Goal: Information Seeking & Learning: Find specific fact

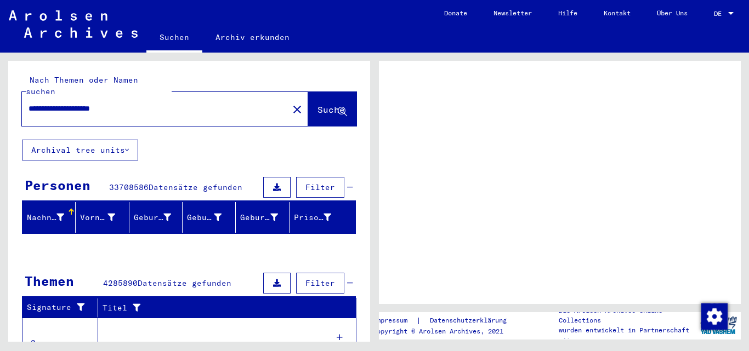
scroll to position [249, 0]
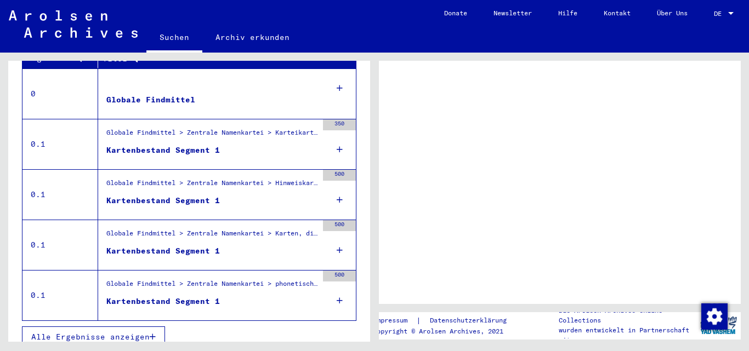
click at [294, 79] on figure at bounding box center [211, 85] width 211 height 16
click at [92, 92] on td "0" at bounding box center [60, 94] width 76 height 50
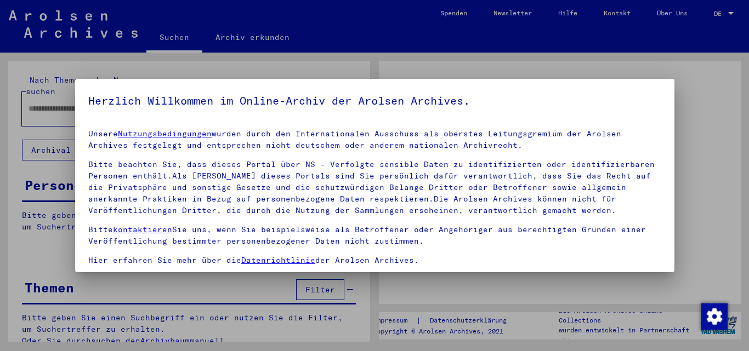
type input "**********"
drag, startPoint x: 191, startPoint y: 160, endPoint x: 136, endPoint y: 231, distance: 89.9
click at [136, 231] on div "Herzlich Willkommen im Online-Archiv der Arolsen Archives. Unsere Nutzungsbedin…" at bounding box center [374, 175] width 599 height 193
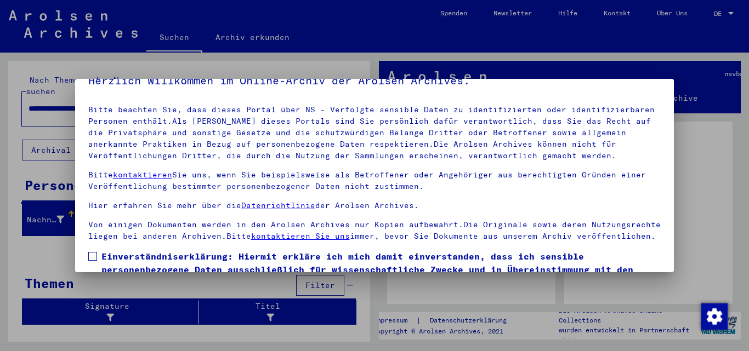
scroll to position [90, 0]
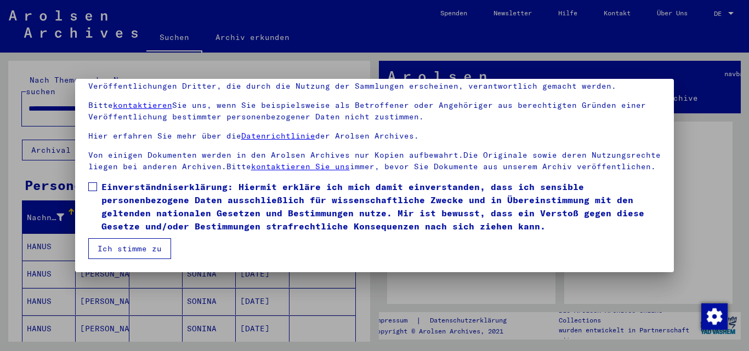
click at [149, 246] on button "Ich stimme zu" at bounding box center [129, 248] width 83 height 21
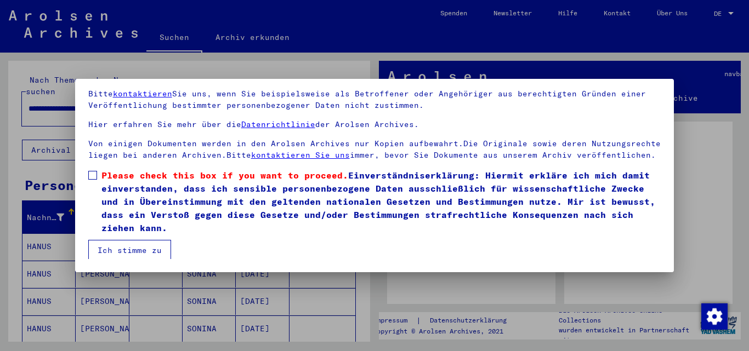
click at [98, 188] on label "Please check this box if you want to proceed. Einverständniserklärung: Hiermit …" at bounding box center [374, 202] width 573 height 66
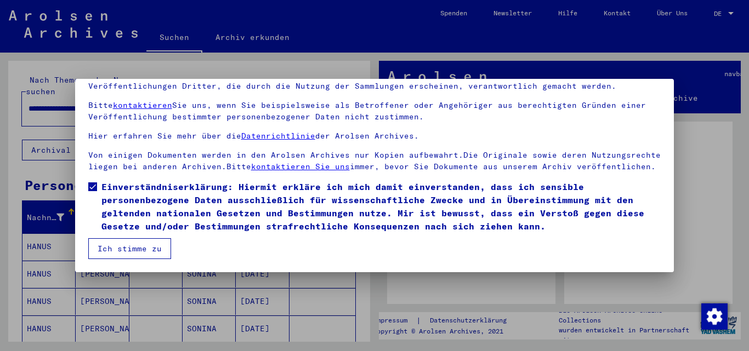
click at [139, 248] on button "Ich stimme zu" at bounding box center [129, 248] width 83 height 21
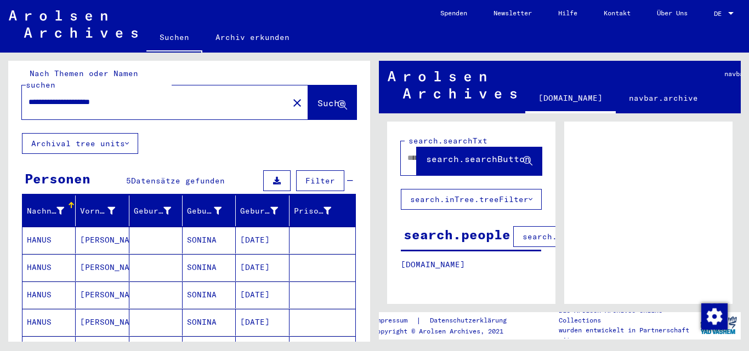
scroll to position [0, 0]
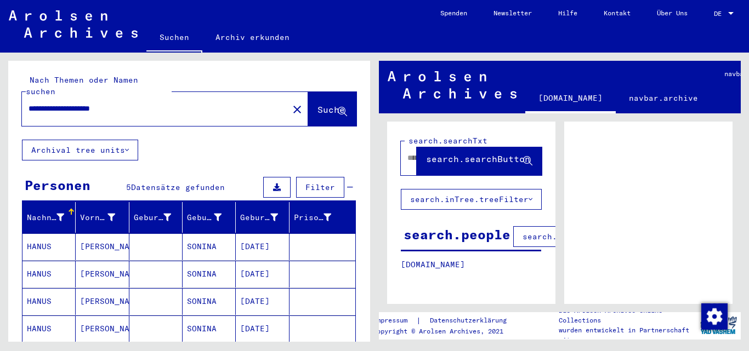
click at [118, 233] on mat-cell "[PERSON_NAME]" at bounding box center [102, 246] width 53 height 27
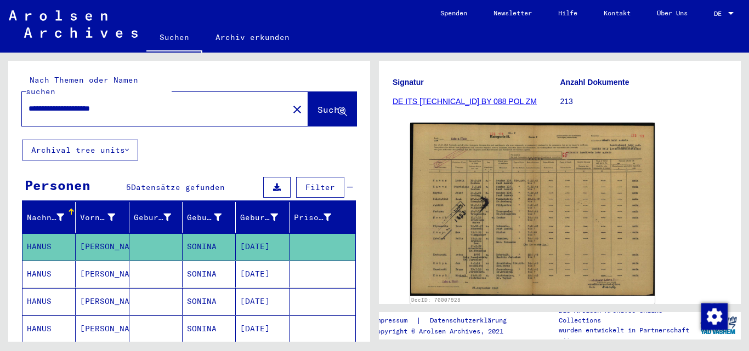
scroll to position [164, 0]
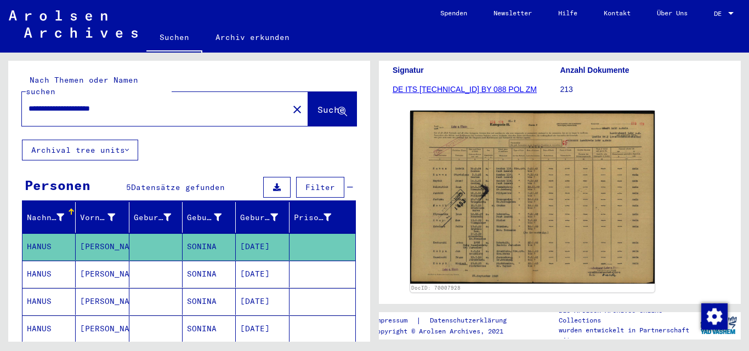
click at [198, 267] on mat-cell "SONINA" at bounding box center [208, 274] width 53 height 27
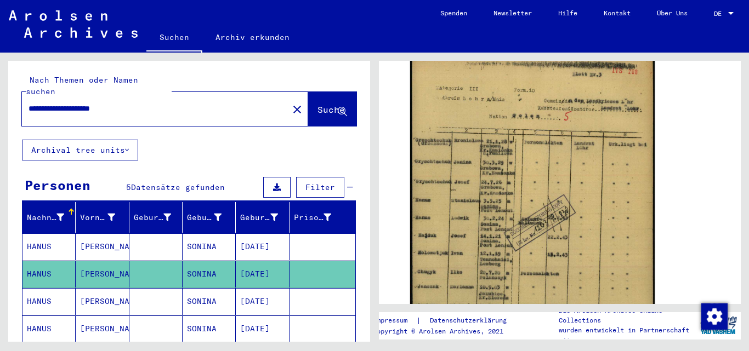
click at [259, 288] on mat-cell "[DATE]" at bounding box center [262, 301] width 53 height 27
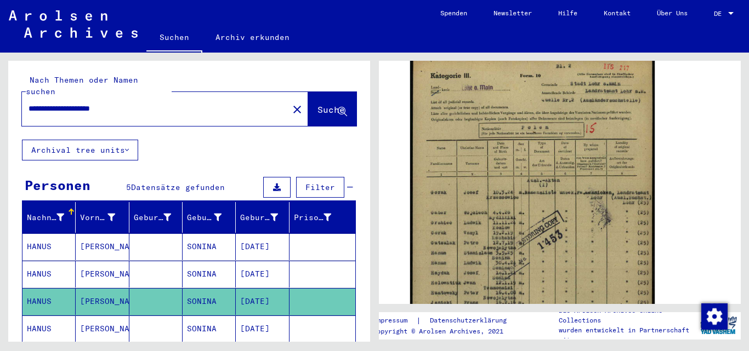
click at [249, 321] on mat-cell "[DATE]" at bounding box center [262, 329] width 53 height 27
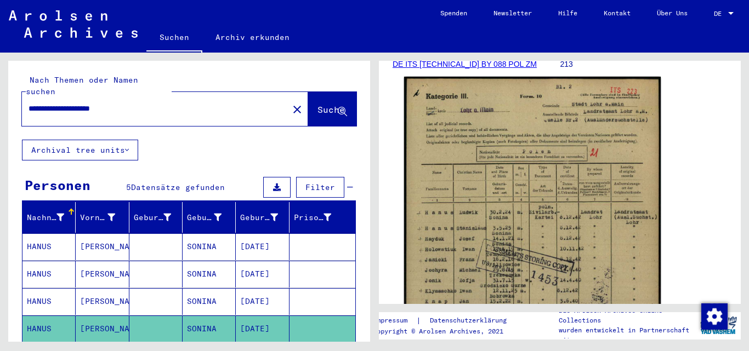
scroll to position [164, 0]
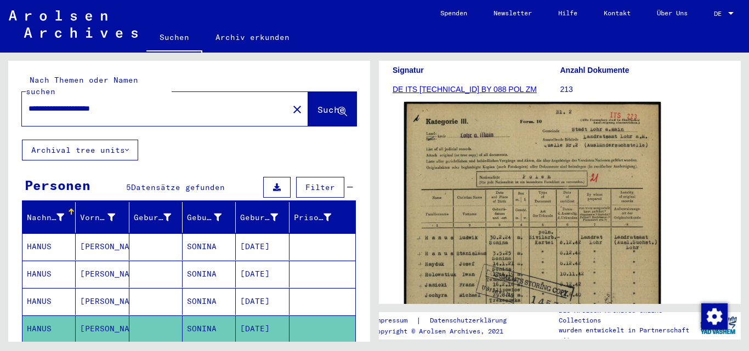
click at [543, 215] on img at bounding box center [532, 282] width 256 height 360
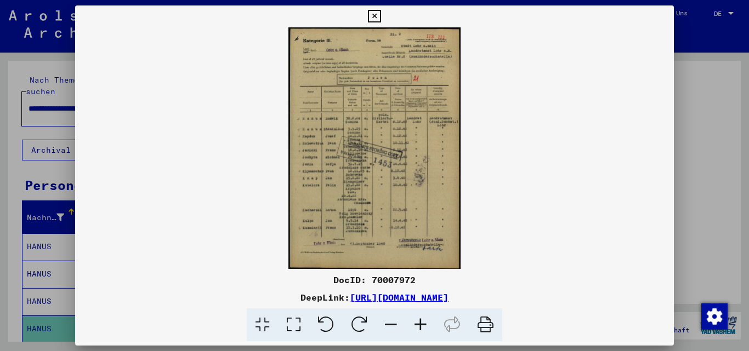
click at [424, 325] on icon at bounding box center [421, 325] width 30 height 33
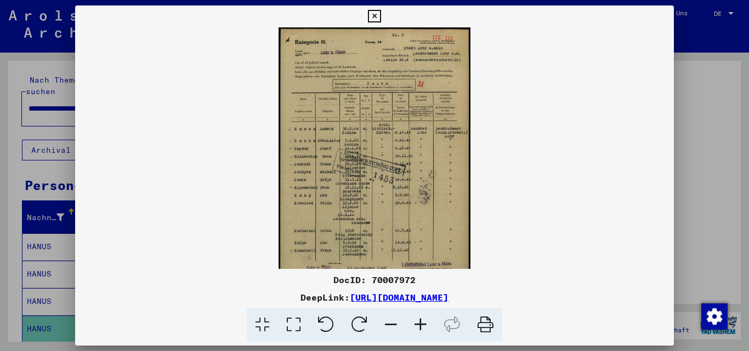
click at [424, 325] on icon at bounding box center [421, 325] width 30 height 33
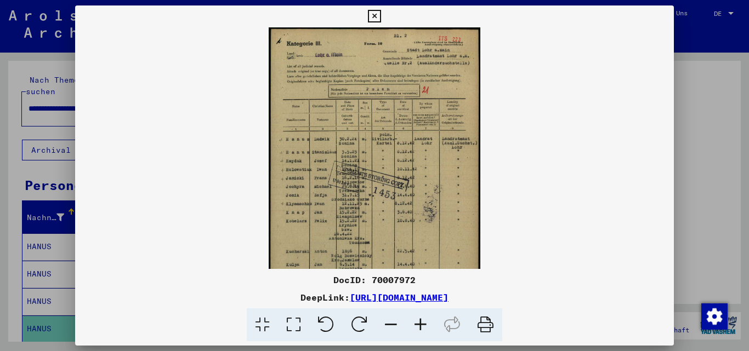
click at [424, 325] on icon at bounding box center [421, 325] width 30 height 33
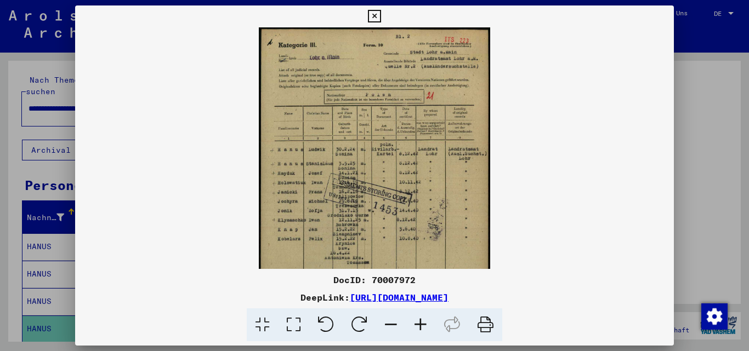
click at [424, 325] on icon at bounding box center [421, 325] width 30 height 33
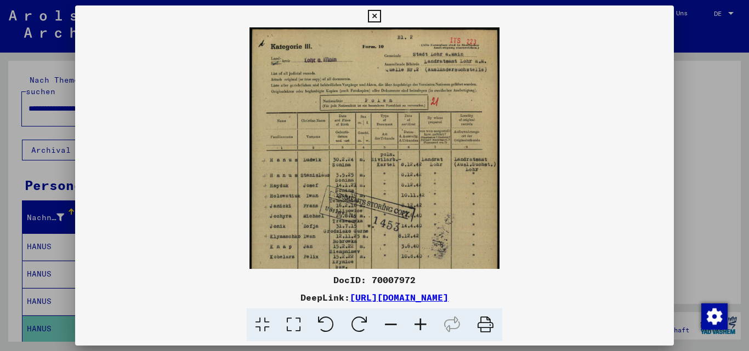
click at [424, 325] on icon at bounding box center [421, 325] width 30 height 33
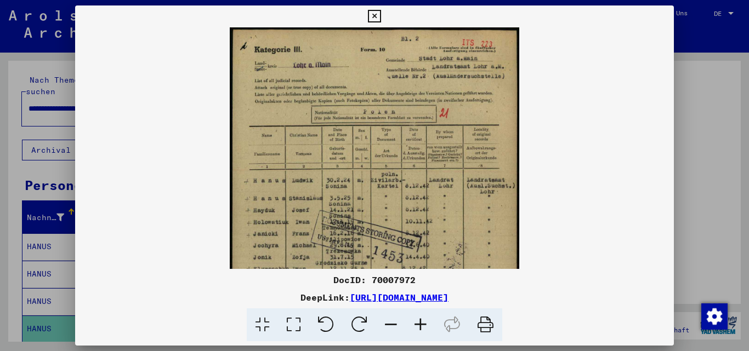
click at [424, 325] on icon at bounding box center [421, 325] width 30 height 33
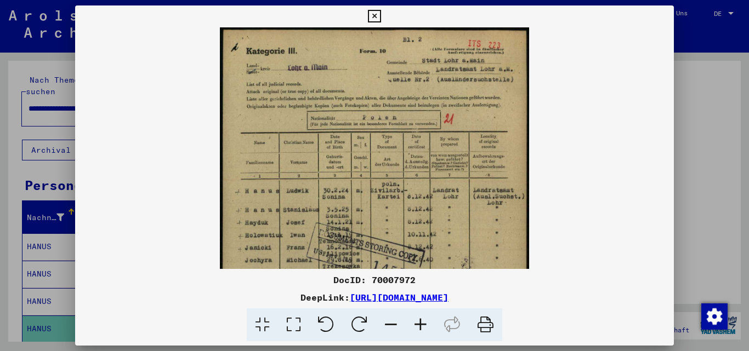
click at [424, 325] on icon at bounding box center [421, 325] width 30 height 33
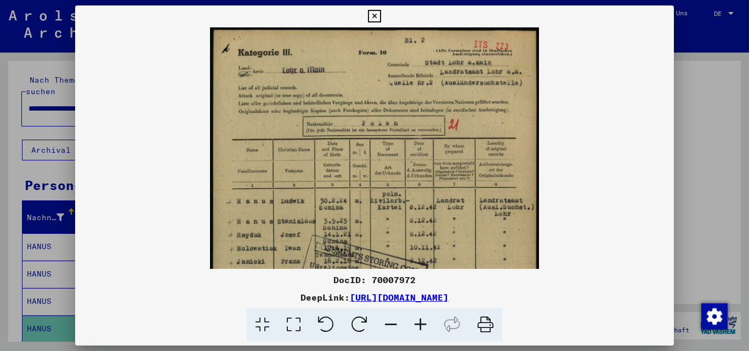
click at [424, 325] on icon at bounding box center [421, 325] width 30 height 33
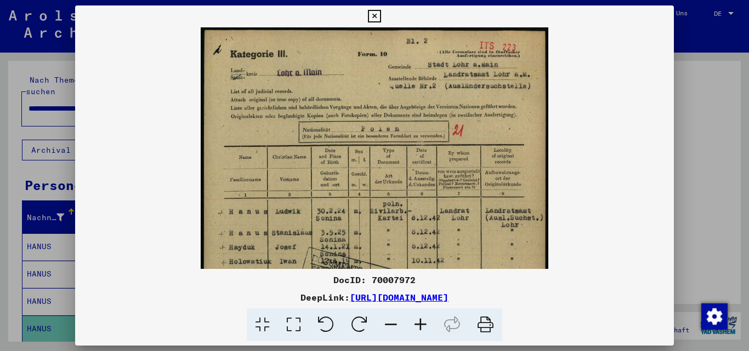
click at [424, 325] on icon at bounding box center [421, 325] width 30 height 33
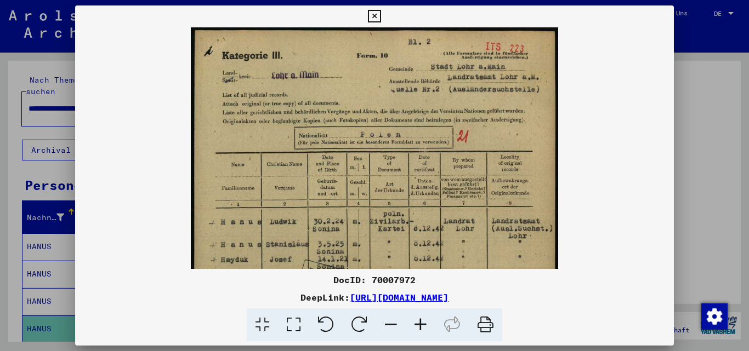
click at [424, 326] on icon at bounding box center [421, 325] width 30 height 33
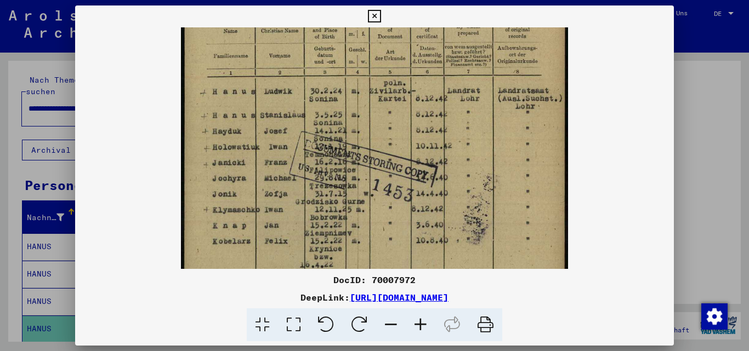
scroll to position [141, 0]
drag, startPoint x: 463, startPoint y: 216, endPoint x: 465, endPoint y: 75, distance: 141.4
click at [465, 75] on img at bounding box center [374, 157] width 387 height 543
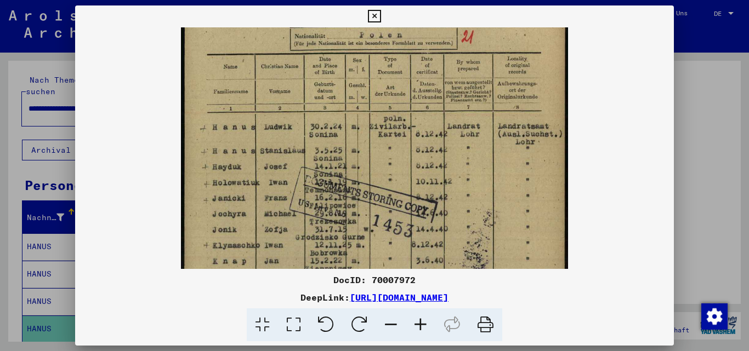
scroll to position [105, 0]
drag, startPoint x: 441, startPoint y: 158, endPoint x: 442, endPoint y: 193, distance: 35.1
click at [442, 193] on img at bounding box center [374, 194] width 387 height 543
drag, startPoint x: 61, startPoint y: 161, endPoint x: 54, endPoint y: 163, distance: 7.3
click at [60, 161] on div at bounding box center [374, 175] width 749 height 351
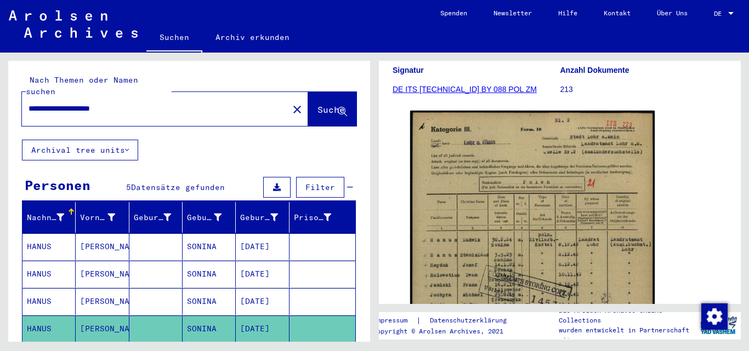
click at [98, 288] on mat-cell "[PERSON_NAME]" at bounding box center [102, 301] width 53 height 27
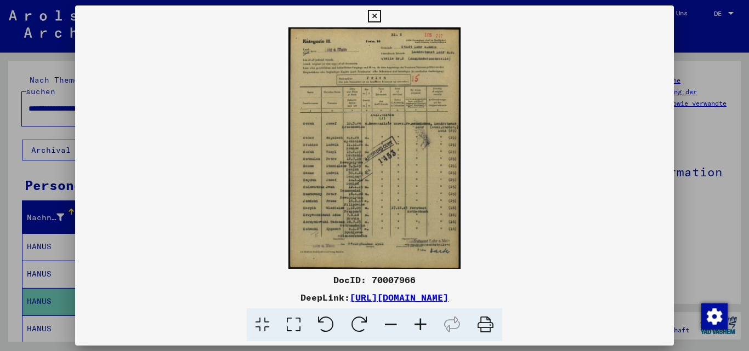
click at [421, 332] on icon at bounding box center [421, 325] width 30 height 33
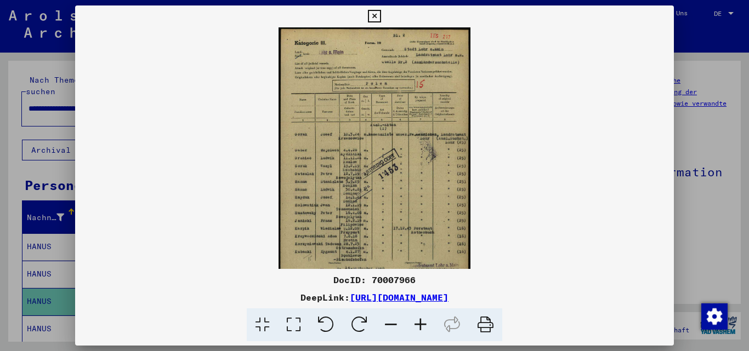
click at [421, 332] on icon at bounding box center [421, 325] width 30 height 33
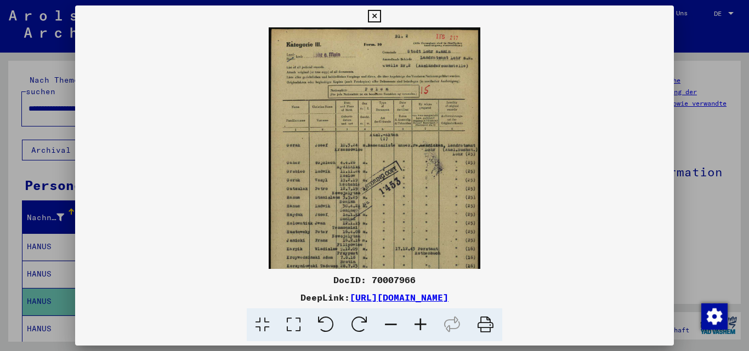
click at [421, 332] on icon at bounding box center [421, 325] width 30 height 33
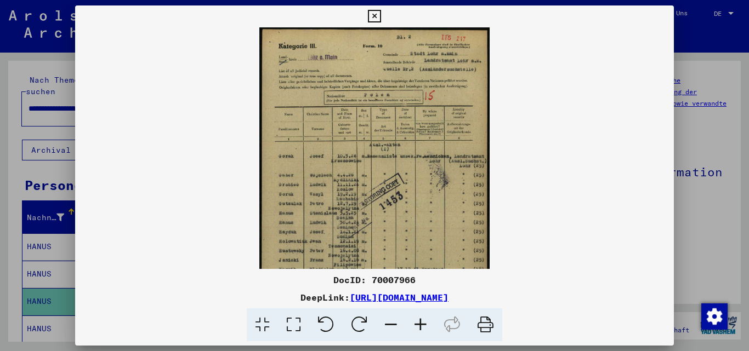
click at [421, 332] on icon at bounding box center [421, 325] width 30 height 33
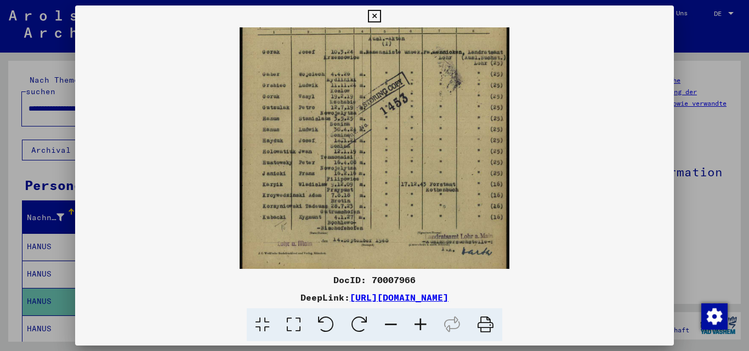
scroll to position [125, 0]
drag, startPoint x: 344, startPoint y: 209, endPoint x: 321, endPoint y: 75, distance: 135.7
click at [321, 75] on img at bounding box center [374, 91] width 270 height 379
click at [418, 322] on icon at bounding box center [421, 325] width 30 height 33
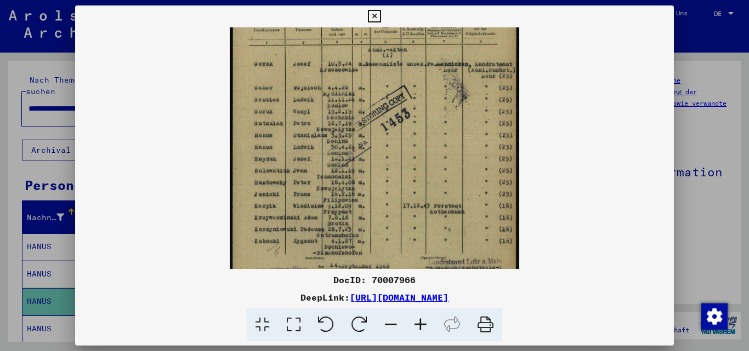
click at [418, 322] on icon at bounding box center [421, 325] width 30 height 33
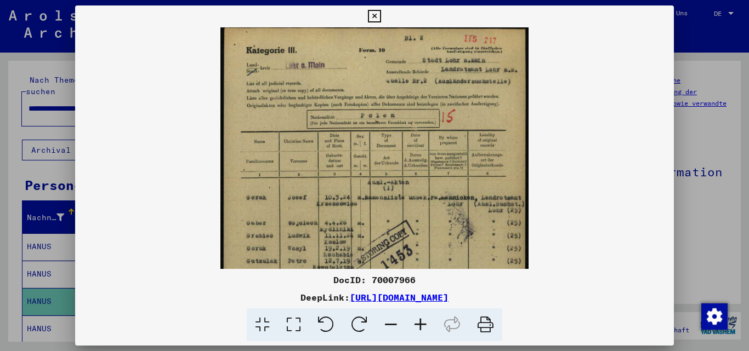
scroll to position [0, 0]
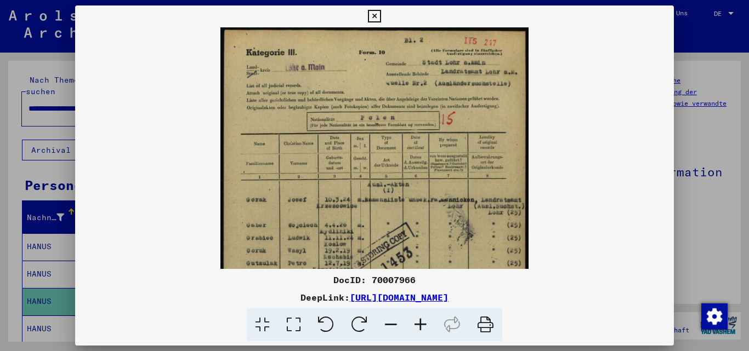
drag, startPoint x: 393, startPoint y: 144, endPoint x: 387, endPoint y: 271, distance: 127.3
click at [387, 271] on div "DocID: 70007966 DeepLink: [URL][DOMAIN_NAME]" at bounding box center [374, 173] width 599 height 336
click at [52, 189] on div at bounding box center [374, 175] width 749 height 351
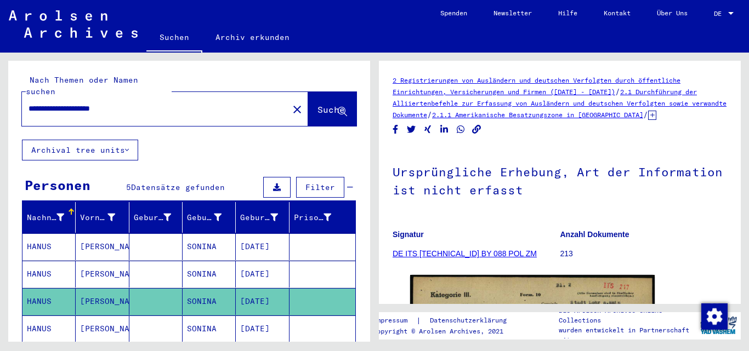
click at [83, 267] on mat-cell "[PERSON_NAME]" at bounding box center [102, 274] width 53 height 27
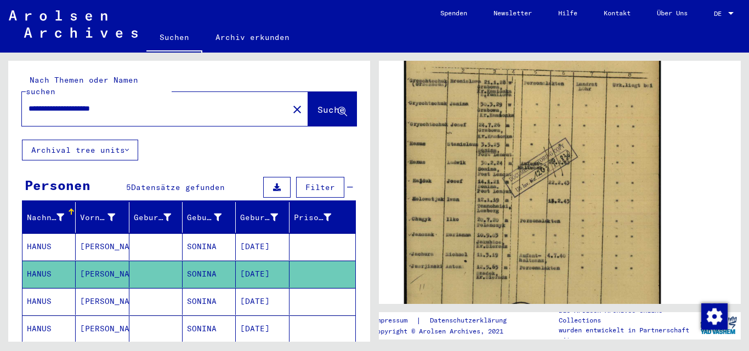
click at [516, 210] on img at bounding box center [532, 172] width 256 height 361
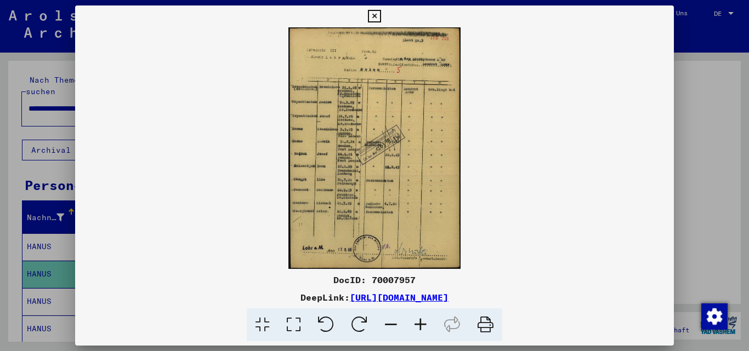
click at [418, 327] on icon at bounding box center [421, 325] width 30 height 33
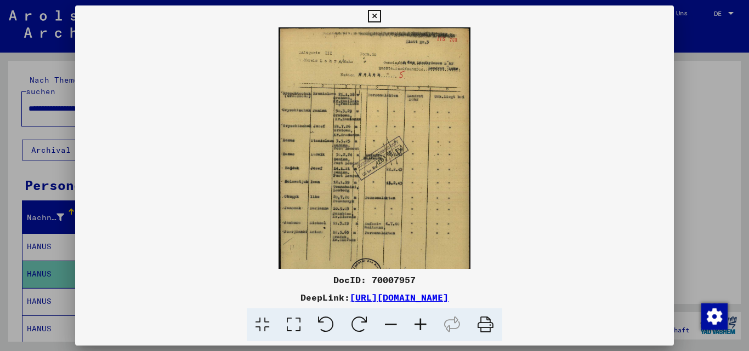
click at [419, 327] on icon at bounding box center [421, 325] width 30 height 33
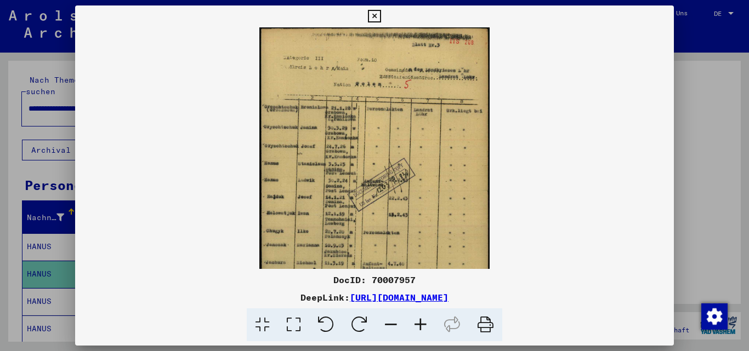
click at [419, 327] on icon at bounding box center [421, 325] width 30 height 33
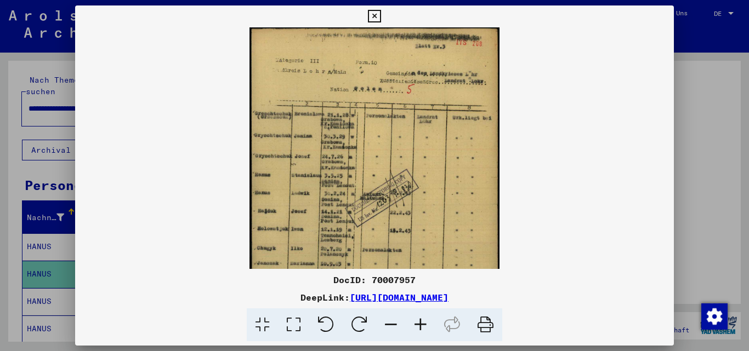
click at [419, 327] on icon at bounding box center [421, 325] width 30 height 33
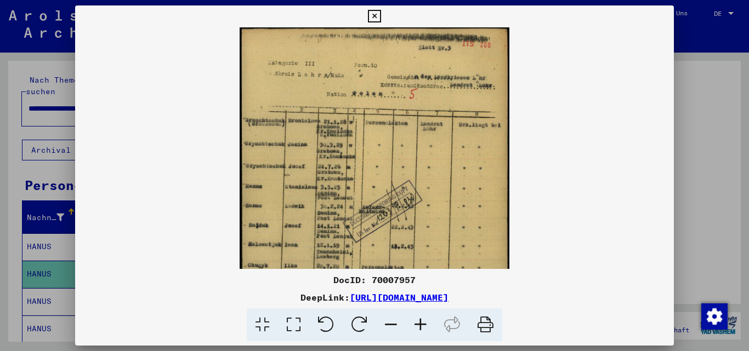
drag, startPoint x: 419, startPoint y: 217, endPoint x: 420, endPoint y: 230, distance: 13.3
click at [420, 230] on img at bounding box center [374, 216] width 270 height 379
drag, startPoint x: 422, startPoint y: 197, endPoint x: 423, endPoint y: 253, distance: 55.9
click at [423, 253] on img at bounding box center [374, 216] width 270 height 379
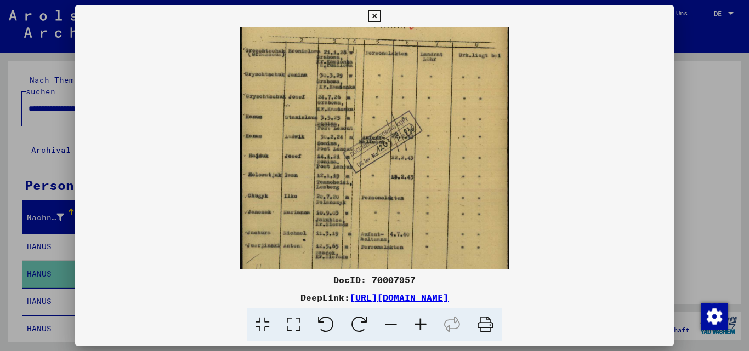
scroll to position [60, 0]
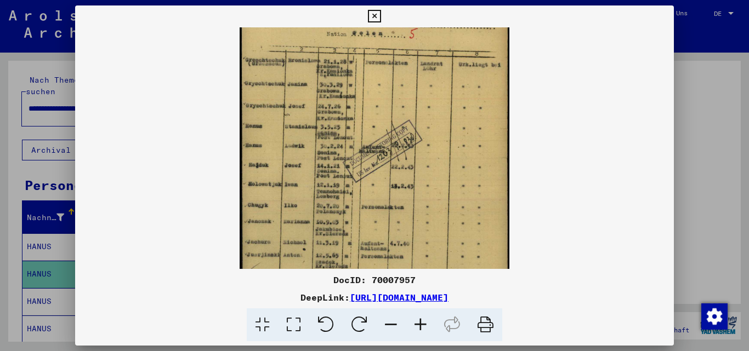
drag, startPoint x: 431, startPoint y: 243, endPoint x: 424, endPoint y: 184, distance: 59.6
click at [424, 184] on img at bounding box center [374, 156] width 270 height 379
click at [38, 191] on div at bounding box center [374, 175] width 749 height 351
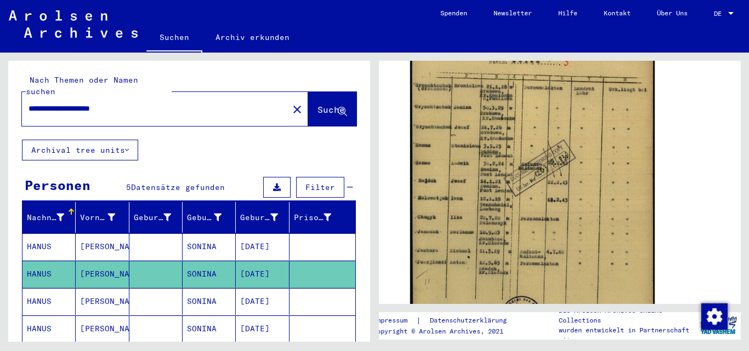
click at [216, 235] on mat-cell "SONINA" at bounding box center [208, 246] width 53 height 27
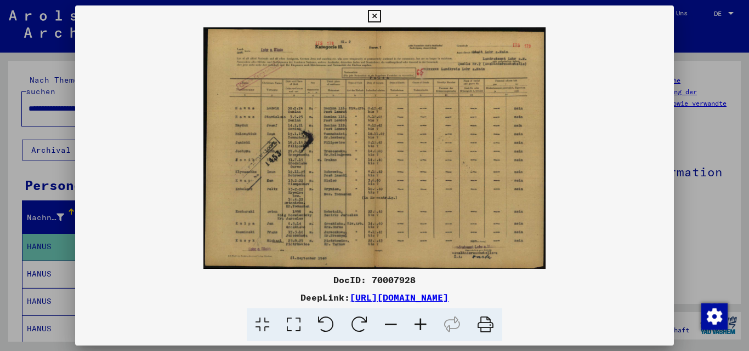
click at [416, 318] on icon at bounding box center [421, 325] width 30 height 33
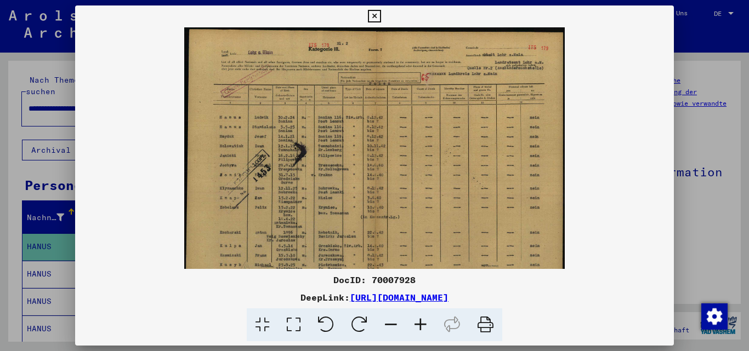
click at [416, 318] on icon at bounding box center [421, 325] width 30 height 33
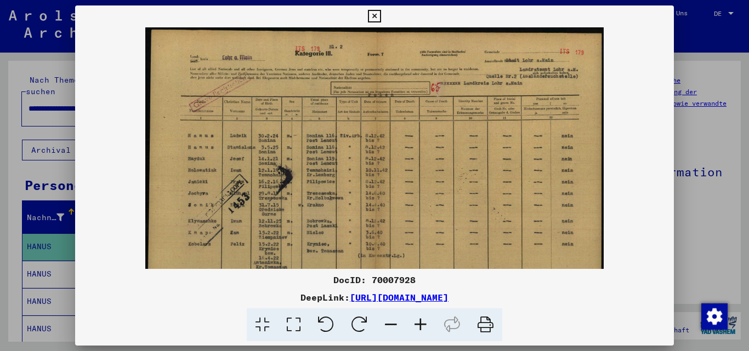
click at [416, 318] on icon at bounding box center [421, 325] width 30 height 33
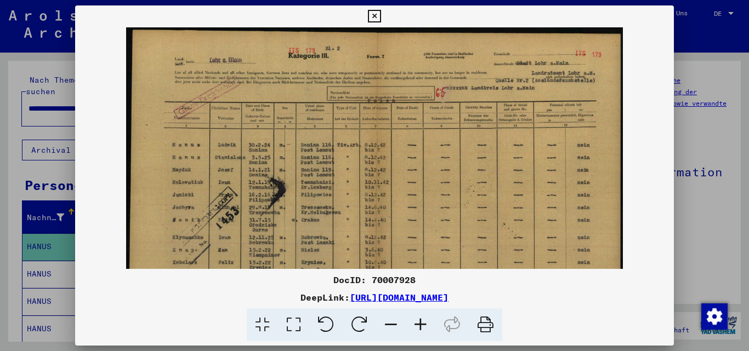
click at [416, 318] on icon at bounding box center [421, 325] width 30 height 33
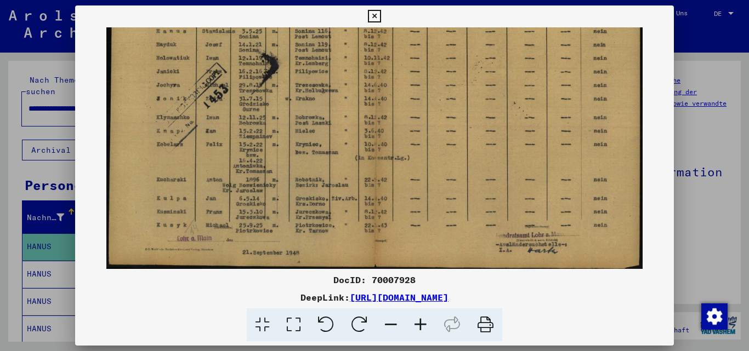
scroll to position [137, 0]
drag, startPoint x: 383, startPoint y: 233, endPoint x: 411, endPoint y: 91, distance: 144.8
click at [411, 91] on img at bounding box center [373, 79] width 535 height 379
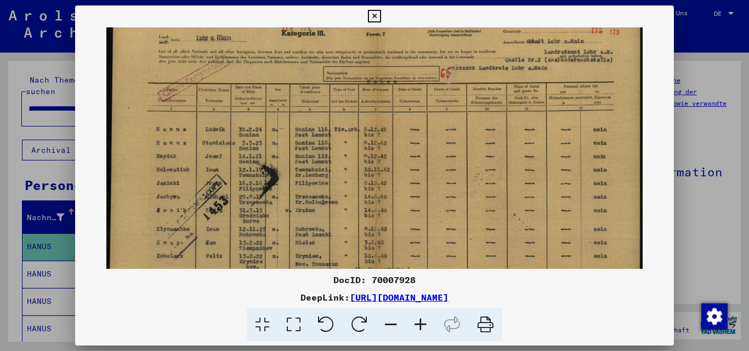
drag, startPoint x: 411, startPoint y: 90, endPoint x: 413, endPoint y: 190, distance: 99.8
click at [403, 202] on img at bounding box center [373, 192] width 535 height 379
click at [423, 324] on icon at bounding box center [421, 325] width 30 height 33
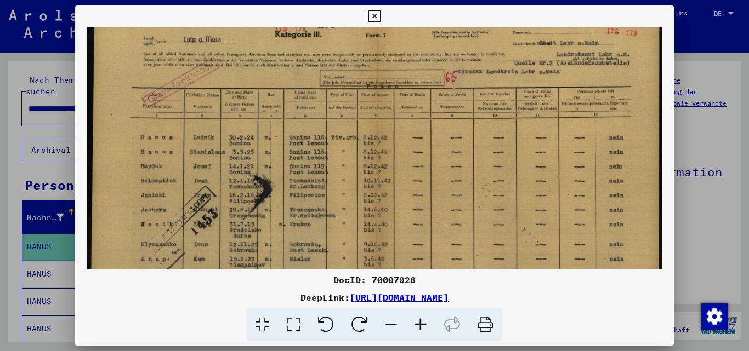
click at [424, 324] on icon at bounding box center [421, 325] width 30 height 33
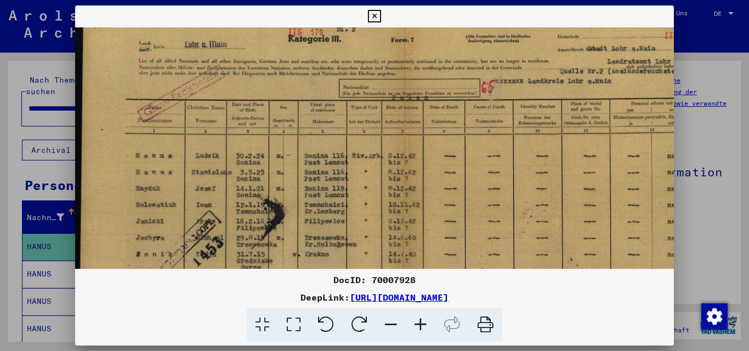
click at [424, 324] on icon at bounding box center [421, 325] width 30 height 33
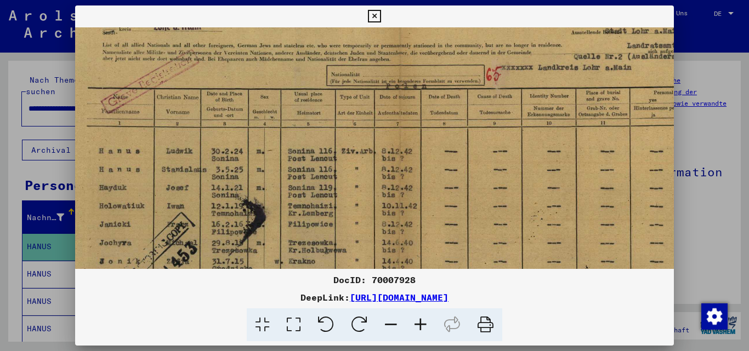
scroll to position [49, 44]
drag, startPoint x: 522, startPoint y: 221, endPoint x: 477, endPoint y: 198, distance: 50.0
click at [477, 198] on img at bounding box center [395, 237] width 729 height 516
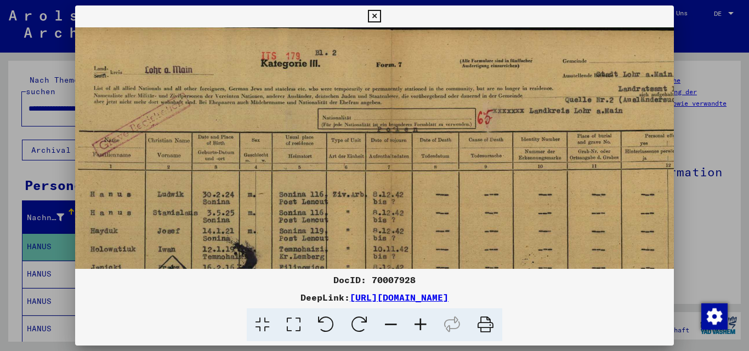
scroll to position [3, 56]
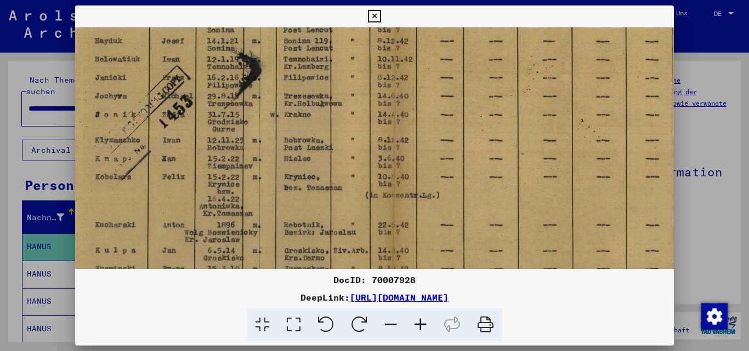
drag, startPoint x: 457, startPoint y: 185, endPoint x: 459, endPoint y: 44, distance: 140.3
click at [454, 33] on img at bounding box center [391, 90] width 729 height 516
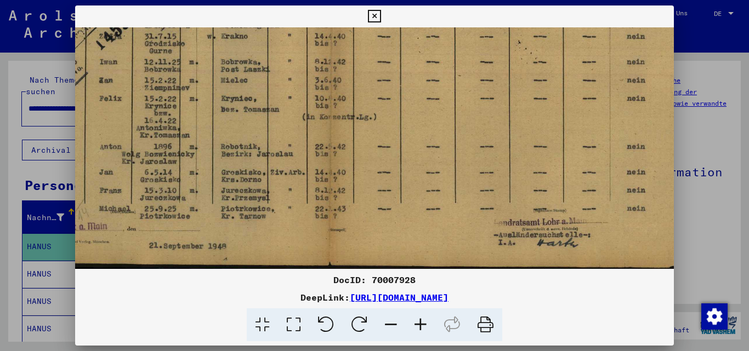
scroll to position [274, 116]
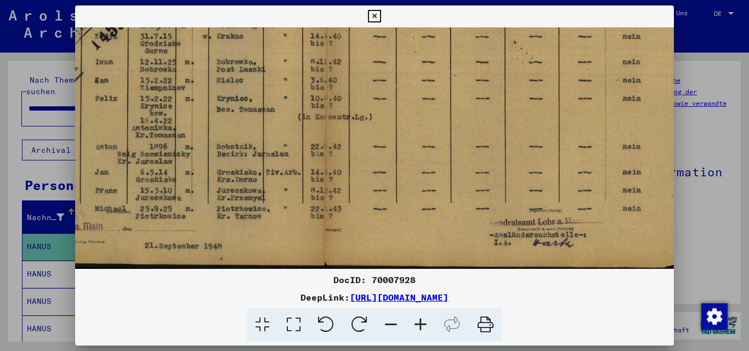
drag, startPoint x: 460, startPoint y: 199, endPoint x: 421, endPoint y: 48, distance: 156.0
click at [421, 48] on img at bounding box center [323, 11] width 729 height 516
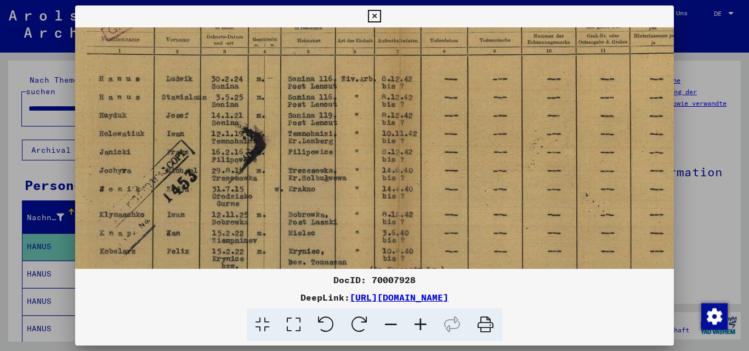
drag, startPoint x: 313, startPoint y: 168, endPoint x: 389, endPoint y: 326, distance: 174.8
click at [388, 325] on div "DocID: 70007928 DeepLink: [URL][DOMAIN_NAME]" at bounding box center [374, 173] width 599 height 336
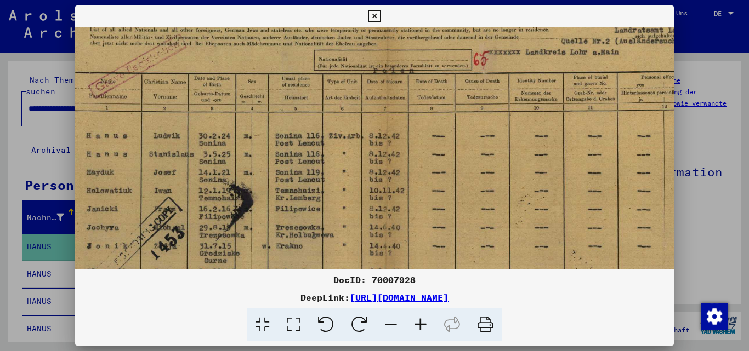
scroll to position [58, 60]
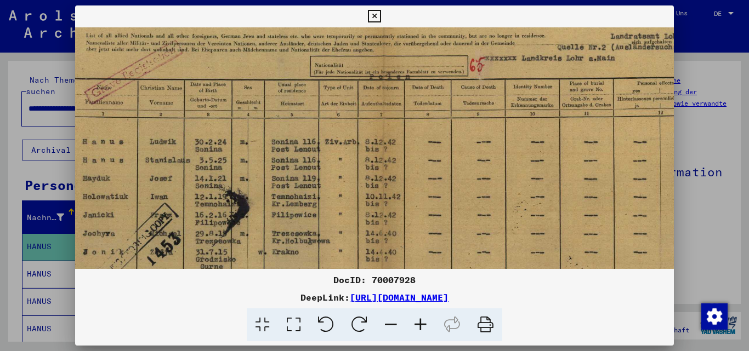
drag, startPoint x: 307, startPoint y: 224, endPoint x: 287, endPoint y: 258, distance: 39.6
click at [287, 258] on img at bounding box center [379, 227] width 729 height 516
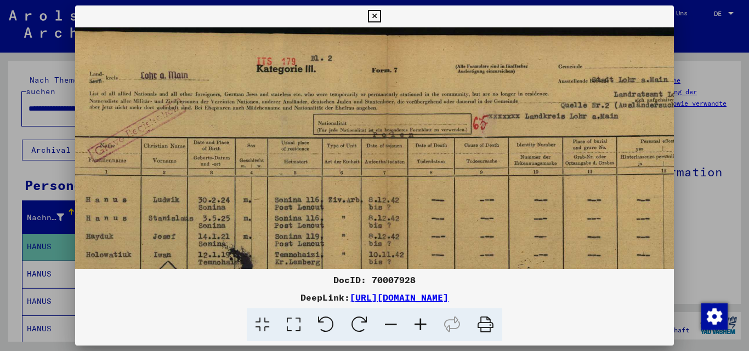
scroll to position [0, 56]
drag, startPoint x: 342, startPoint y: 138, endPoint x: 346, endPoint y: 218, distance: 80.1
click at [346, 218] on img at bounding box center [383, 285] width 729 height 516
click at [372, 19] on icon at bounding box center [374, 16] width 13 height 13
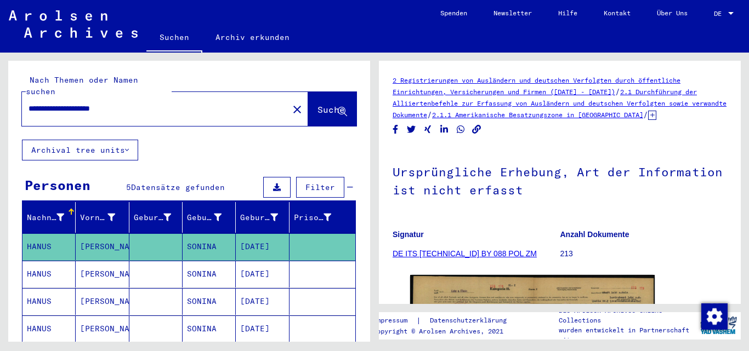
click at [267, 35] on link "Archiv erkunden" at bounding box center [252, 37] width 100 height 26
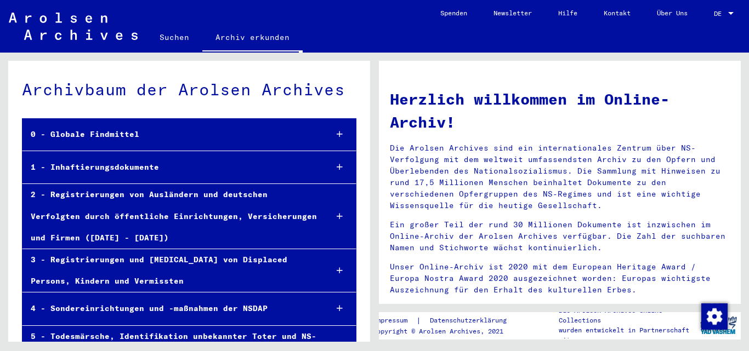
click at [717, 14] on span "DE" at bounding box center [720, 14] width 12 height 8
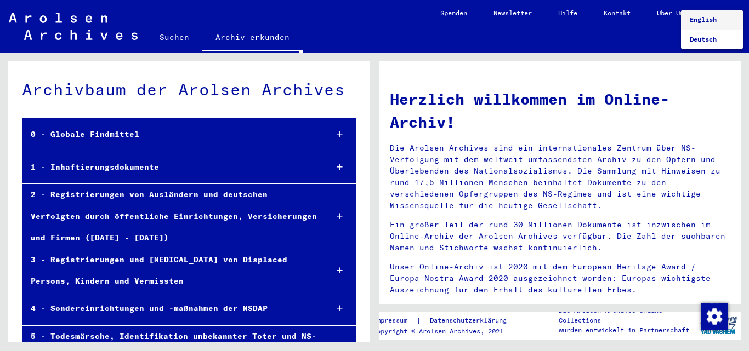
click at [710, 19] on span "English" at bounding box center [702, 19] width 27 height 8
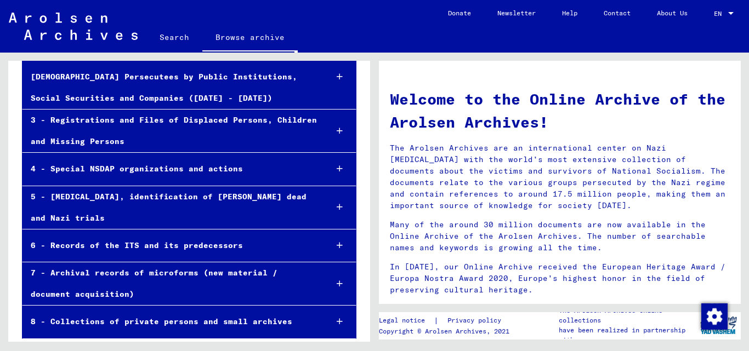
scroll to position [167, 0]
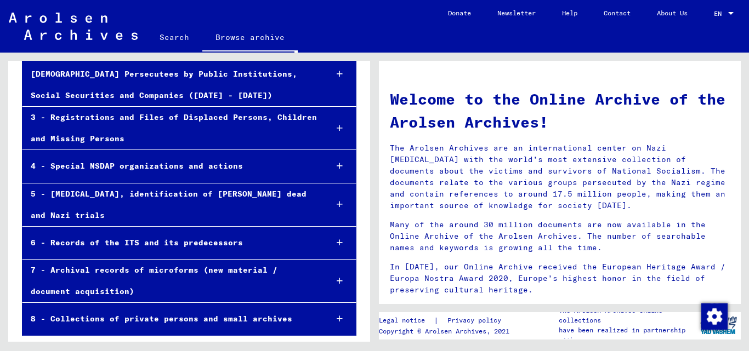
click at [253, 309] on div "8 - Collections of private persons and small archives" at bounding box center [169, 319] width 295 height 21
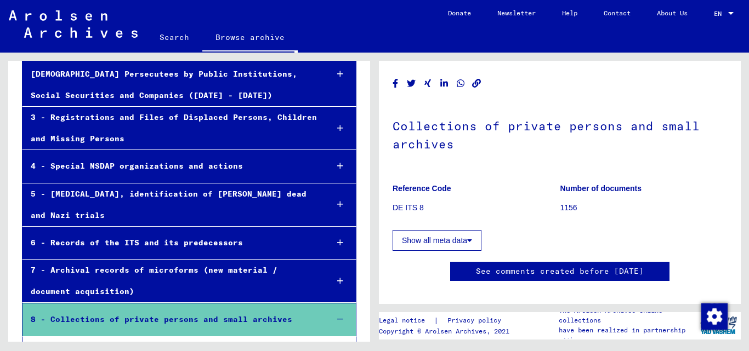
scroll to position [31, 0]
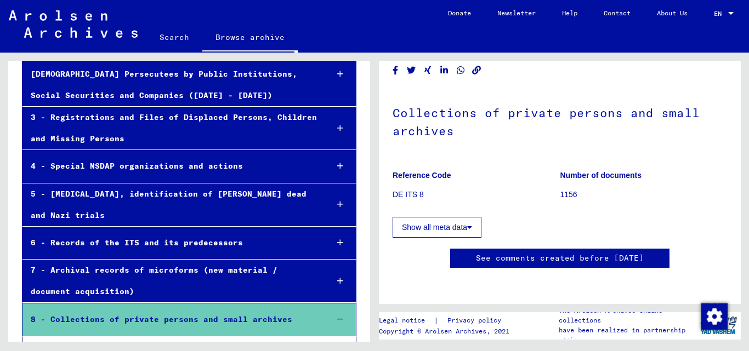
click at [281, 282] on div "7 - Archival records of microforms (new material / document acquisition)" at bounding box center [170, 281] width 296 height 43
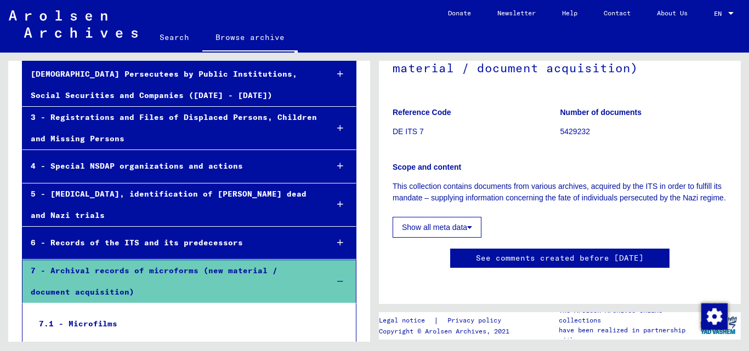
scroll to position [161, 0]
click at [258, 247] on div "6 - Records of the ITS and its predecessors" at bounding box center [170, 242] width 296 height 21
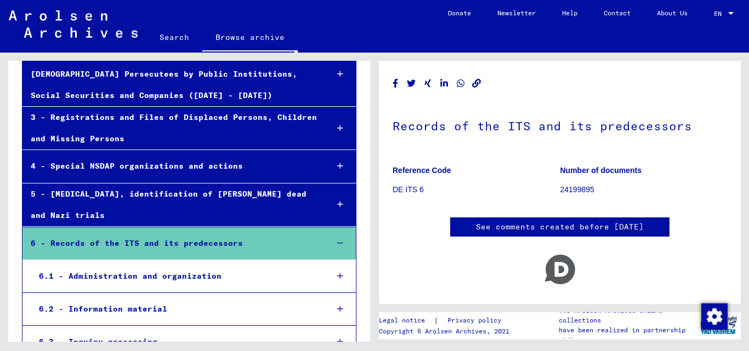
click at [261, 206] on div "5 - [MEDICAL_DATA], identification of [PERSON_NAME] dead and Nazi trials" at bounding box center [170, 205] width 296 height 43
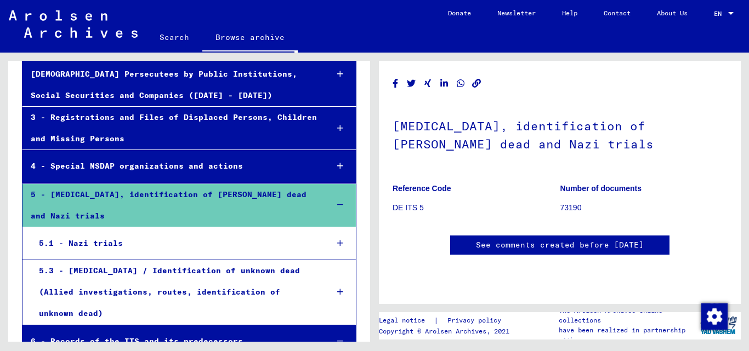
click at [263, 162] on div "4 - Special NSDAP organizations and actions" at bounding box center [170, 166] width 296 height 21
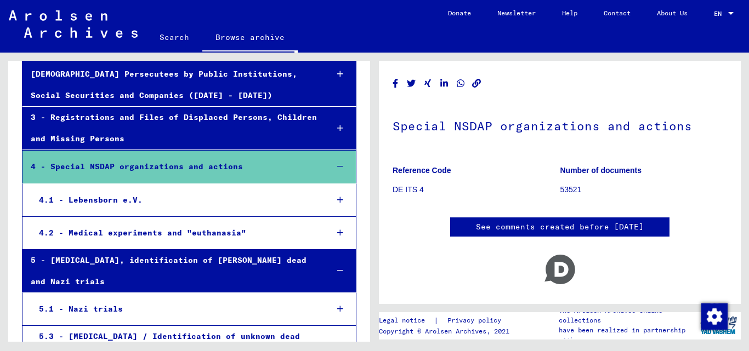
click at [270, 97] on div "2 - Registration of [DEMOGRAPHIC_DATA] and [DEMOGRAPHIC_DATA] Persecutees by Pu…" at bounding box center [170, 74] width 296 height 65
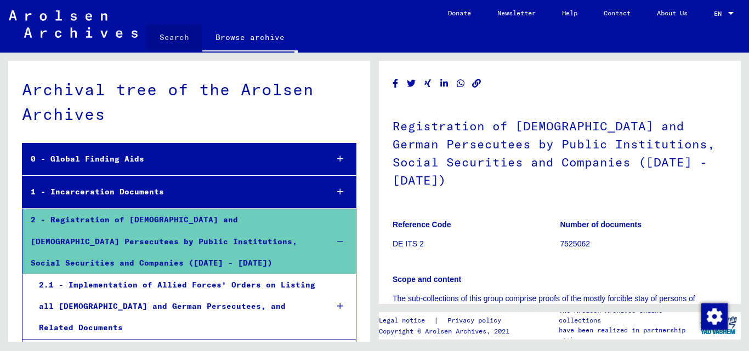
click at [189, 37] on link "Search" at bounding box center [174, 37] width 56 height 26
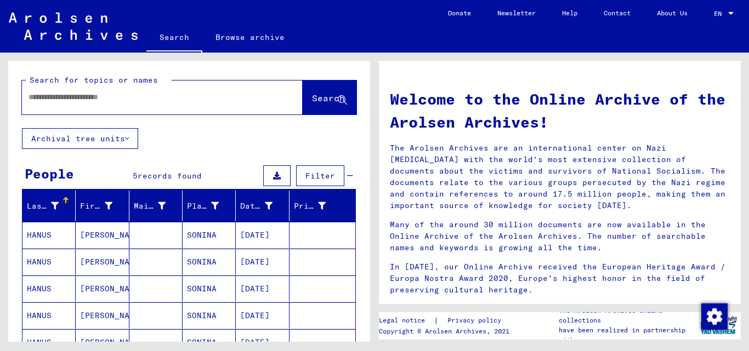
click at [96, 99] on input "text" at bounding box center [148, 98] width 241 height 12
type input "**********"
